Goal: Information Seeking & Learning: Get advice/opinions

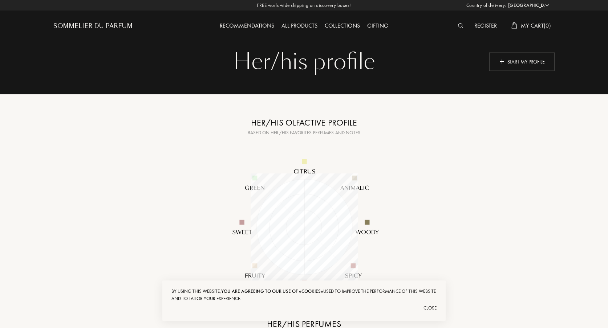
select select "US"
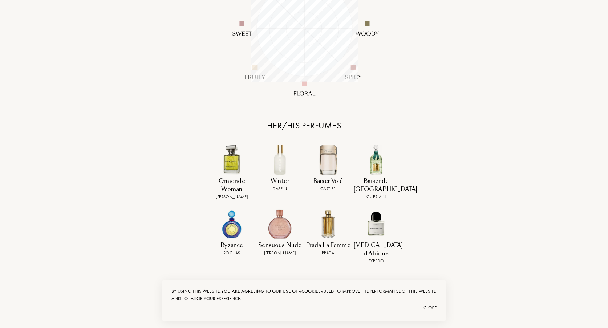
scroll to position [260, 0]
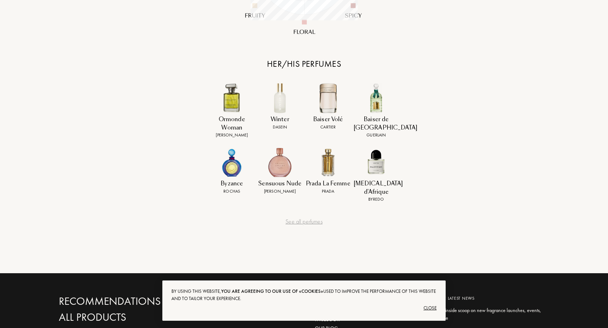
click at [431, 307] on div "Close" at bounding box center [303, 308] width 265 height 12
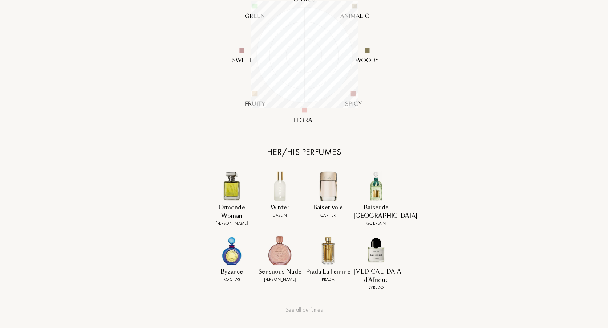
scroll to position [0, 0]
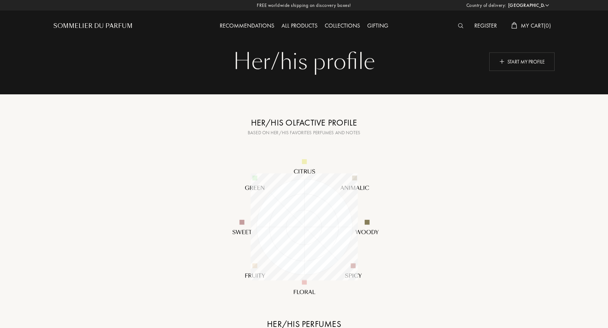
click at [479, 27] on div "Register" at bounding box center [486, 25] width 30 height 9
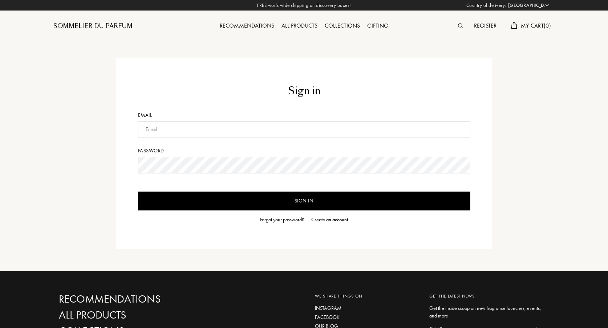
select select "US"
click at [309, 129] on input "text" at bounding box center [304, 129] width 332 height 17
click at [251, 23] on div "Recommendations" at bounding box center [247, 25] width 62 height 9
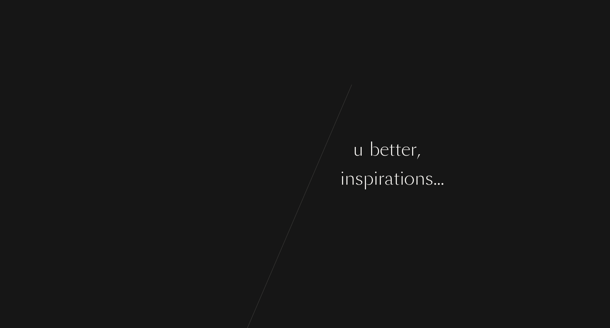
click at [281, 166] on div "n" at bounding box center [277, 178] width 11 height 27
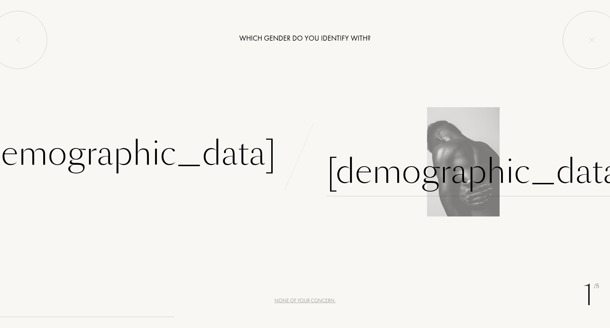
click at [357, 176] on div "Male" at bounding box center [478, 171] width 303 height 49
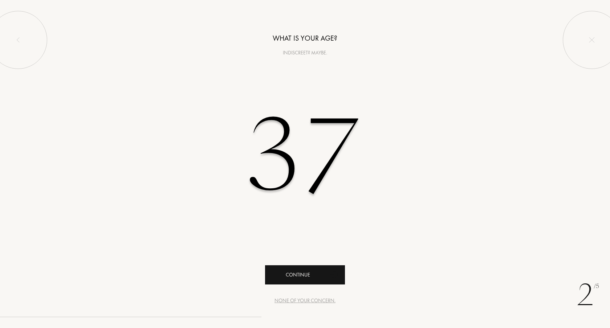
type input "37"
click at [318, 268] on div "Continue" at bounding box center [305, 274] width 80 height 19
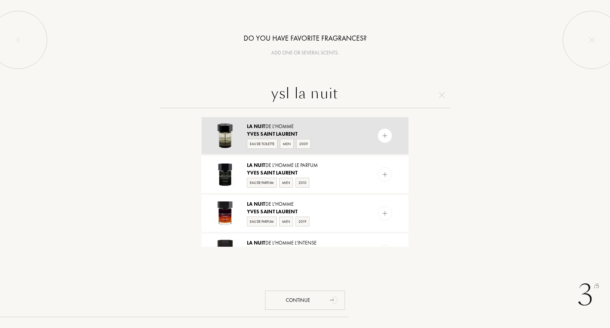
type input "ysl la nuit"
click at [388, 136] on div at bounding box center [385, 136] width 15 height 15
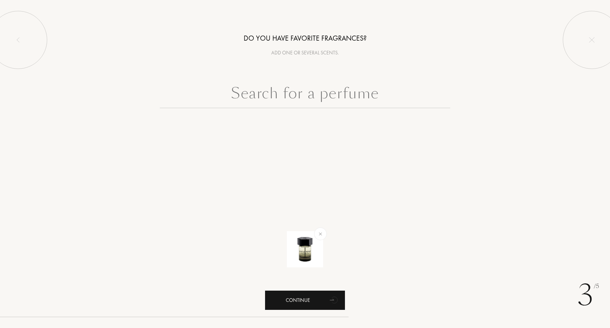
click at [313, 294] on div "Continue" at bounding box center [305, 300] width 80 height 19
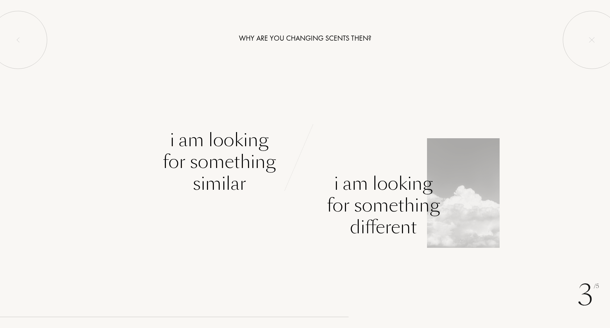
click at [377, 180] on div "I am looking for something different" at bounding box center [383, 205] width 113 height 65
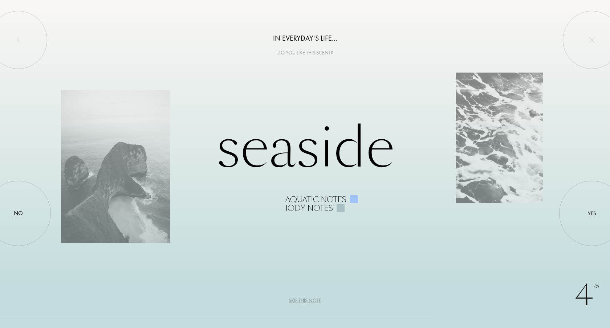
click at [318, 49] on div "Do you like this scent?" at bounding box center [305, 53] width 610 height 8
click at [315, 52] on div "Do you like this scent?" at bounding box center [305, 53] width 610 height 8
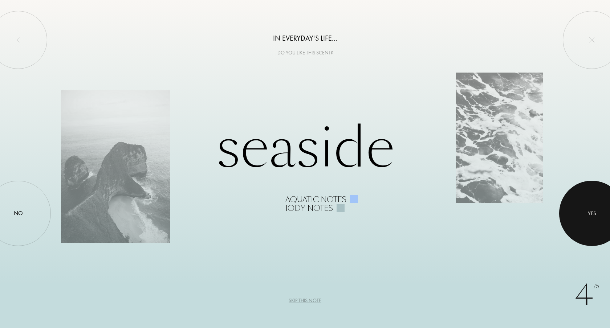
click at [596, 216] on div at bounding box center [591, 213] width 65 height 65
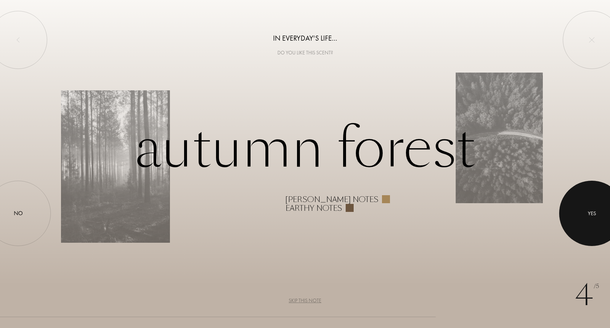
click at [596, 216] on div at bounding box center [591, 213] width 65 height 65
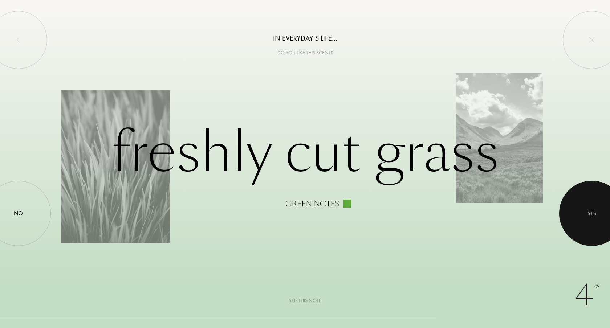
click at [596, 216] on div at bounding box center [591, 213] width 65 height 65
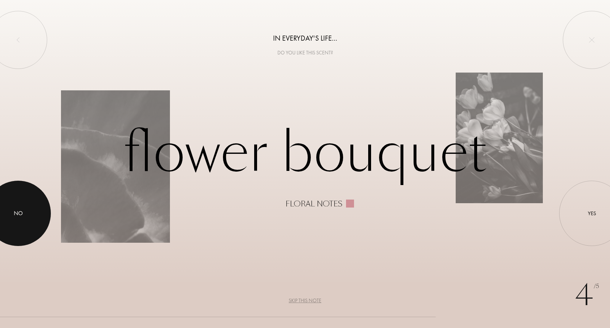
click at [10, 200] on div at bounding box center [17, 213] width 65 height 65
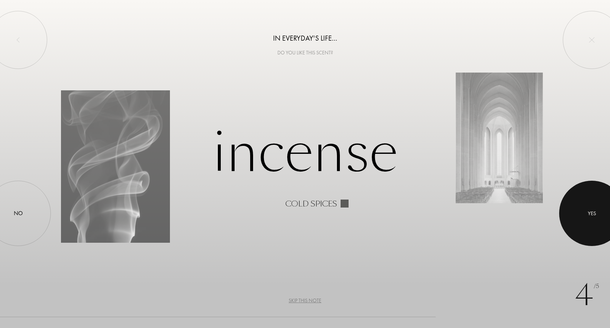
click at [592, 208] on div at bounding box center [591, 213] width 65 height 65
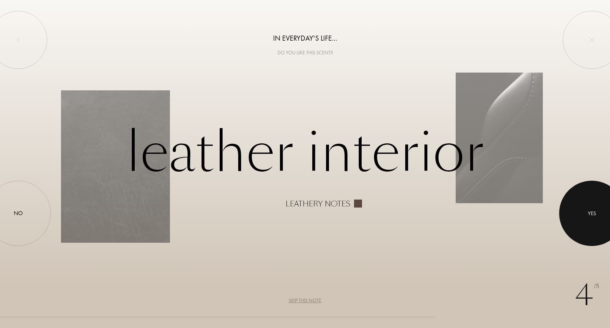
click at [592, 208] on div at bounding box center [591, 213] width 65 height 65
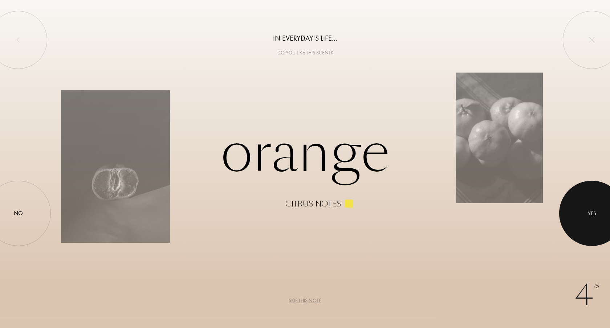
click at [592, 208] on div at bounding box center [591, 213] width 65 height 65
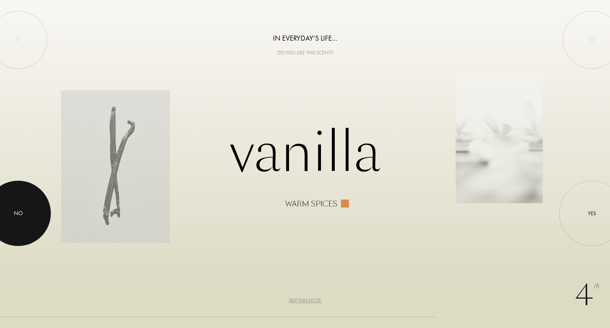
click at [45, 202] on div at bounding box center [17, 213] width 65 height 65
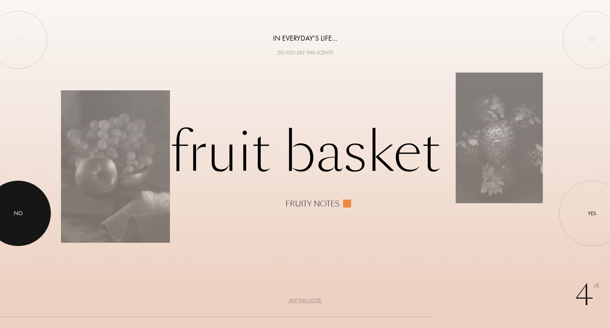
click at [10, 213] on div at bounding box center [17, 213] width 65 height 65
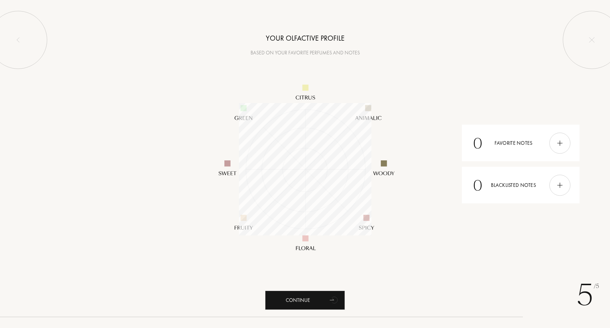
scroll to position [133, 133]
click at [524, 156] on div "0 Favorite notes" at bounding box center [521, 143] width 118 height 37
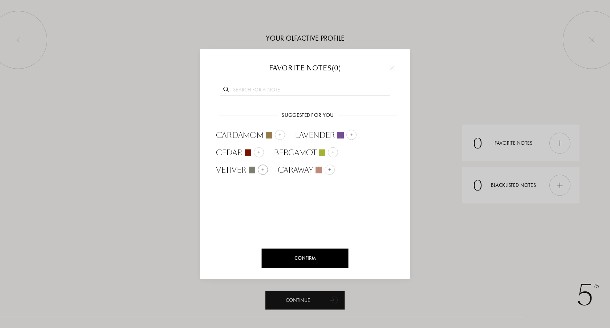
click at [263, 168] on img at bounding box center [263, 170] width 4 height 4
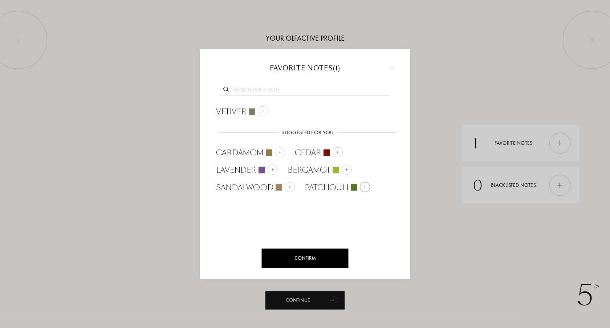
click at [361, 184] on div at bounding box center [365, 187] width 10 height 10
click at [292, 189] on div at bounding box center [290, 187] width 10 height 10
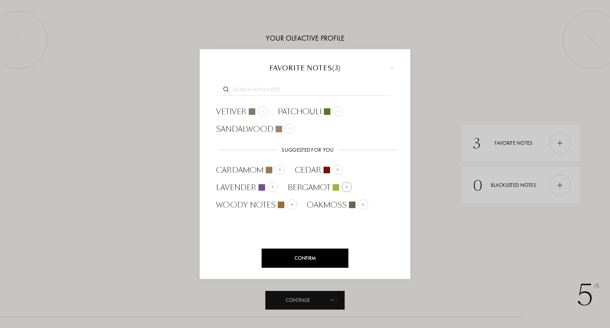
click at [348, 187] on img at bounding box center [347, 187] width 4 height 4
click at [364, 188] on div at bounding box center [363, 187] width 10 height 10
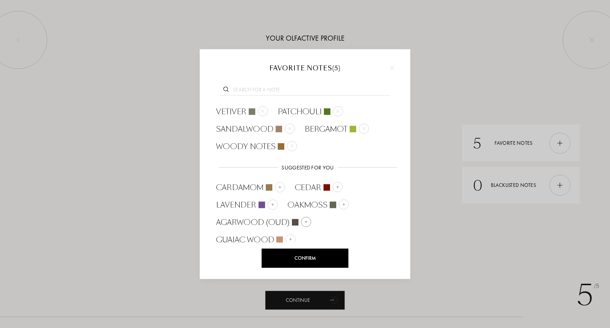
click at [304, 223] on img at bounding box center [306, 222] width 4 height 4
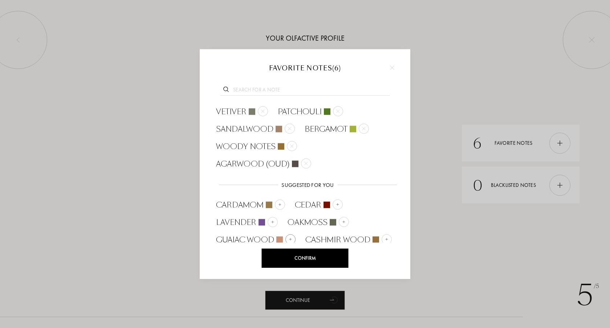
scroll to position [3, 0]
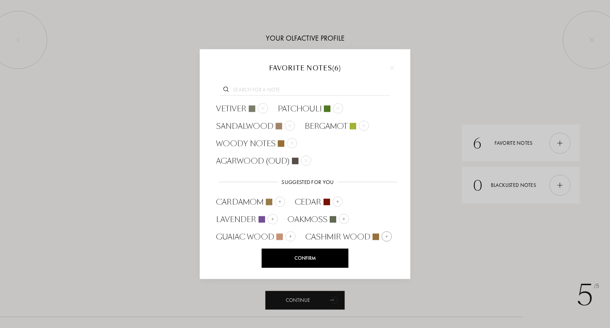
click at [386, 237] on img at bounding box center [387, 237] width 4 height 4
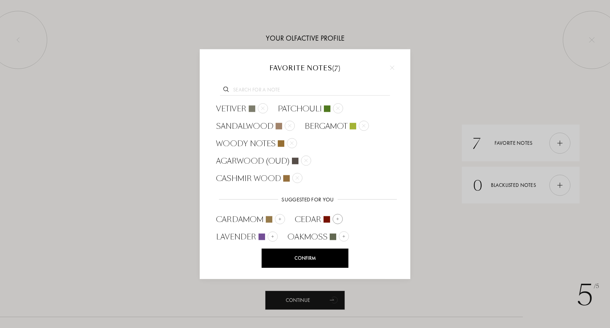
click at [338, 221] on div at bounding box center [338, 219] width 10 height 10
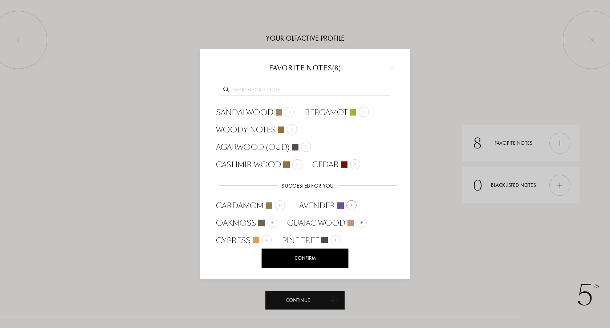
scroll to position [20, 0]
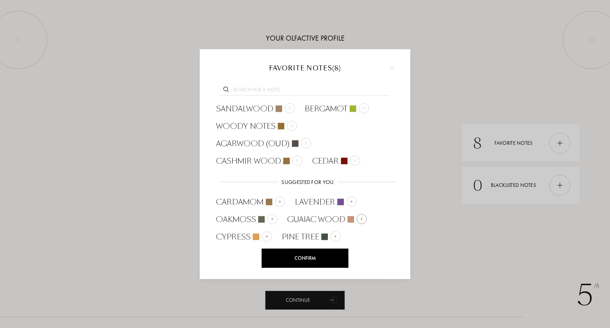
click at [361, 217] on img at bounding box center [362, 219] width 4 height 4
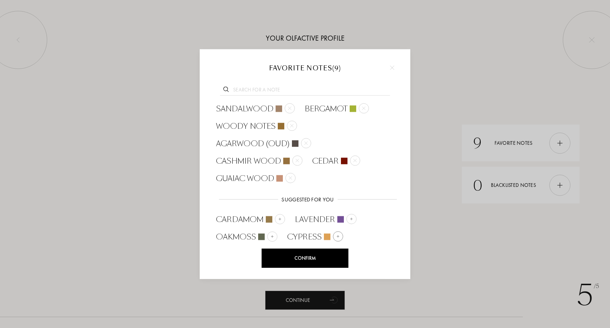
scroll to position [38, 0]
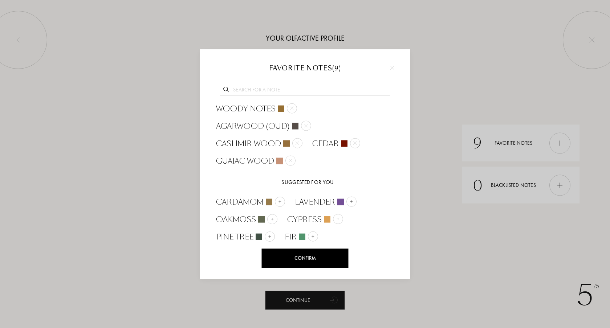
click at [314, 263] on div "Confirm" at bounding box center [305, 258] width 87 height 19
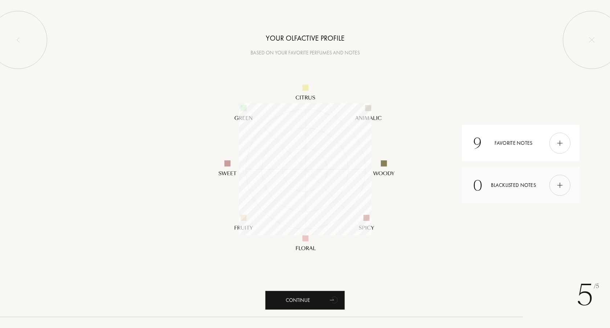
click at [518, 191] on div "0 Blacklisted notes" at bounding box center [521, 185] width 118 height 37
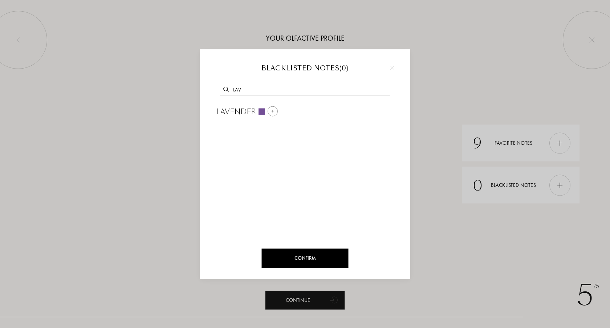
type input "lav"
click at [277, 109] on div "Lavender" at bounding box center [247, 111] width 72 height 17
click at [275, 91] on input "text" at bounding box center [305, 91] width 170 height 10
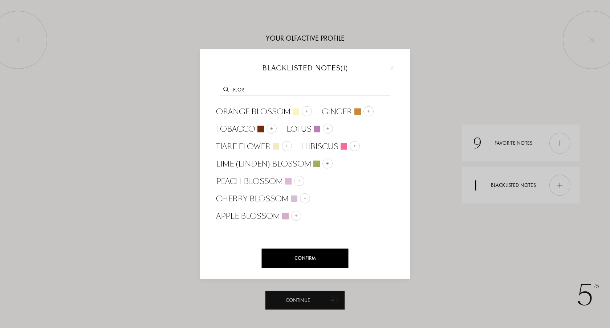
type input "flor"
click at [391, 65] on div at bounding box center [392, 67] width 11 height 11
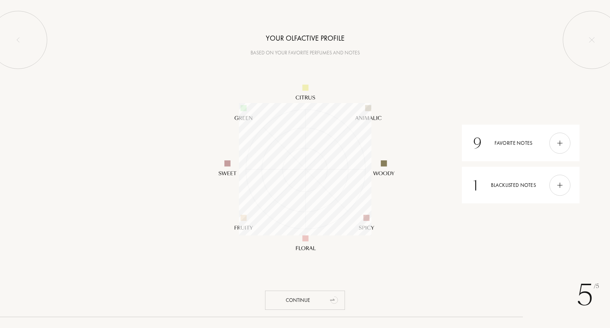
click at [313, 301] on div "Continue" at bounding box center [305, 300] width 80 height 19
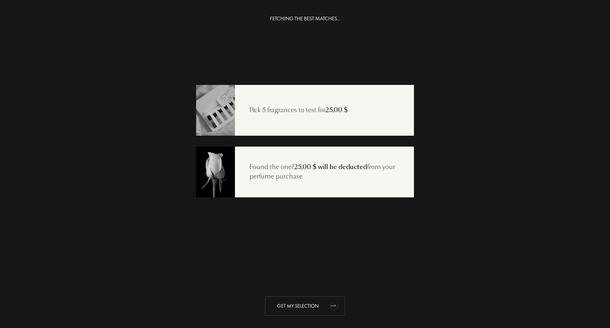
click at [293, 306] on div "Get my selection" at bounding box center [305, 306] width 80 height 19
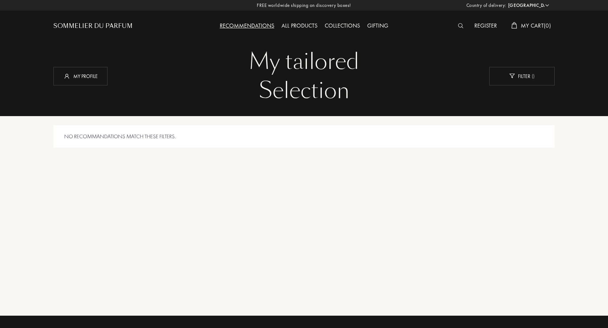
select select "US"
click at [94, 80] on div "My profile" at bounding box center [80, 76] width 54 height 19
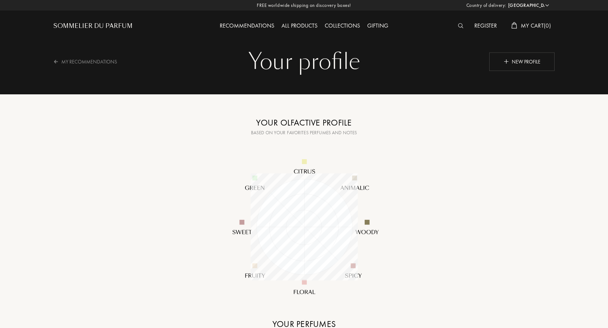
select select "US"
click at [380, 60] on div "Your profile" at bounding box center [304, 61] width 490 height 29
